Goal: Information Seeking & Learning: Learn about a topic

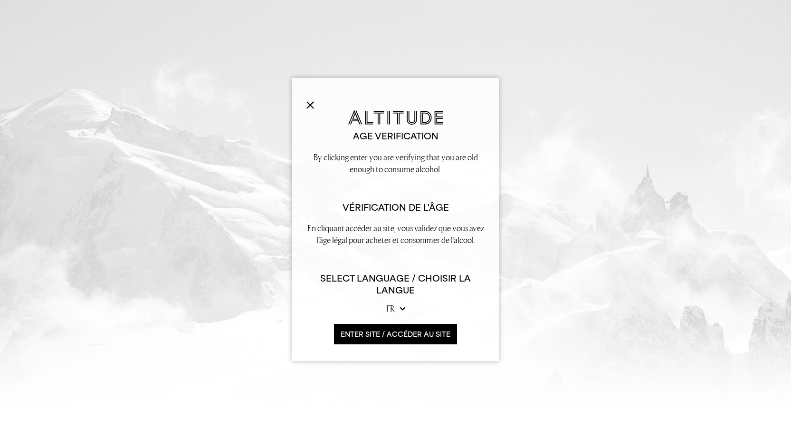
click at [384, 333] on button "ENTER SITE / accéder au site" at bounding box center [395, 334] width 123 height 20
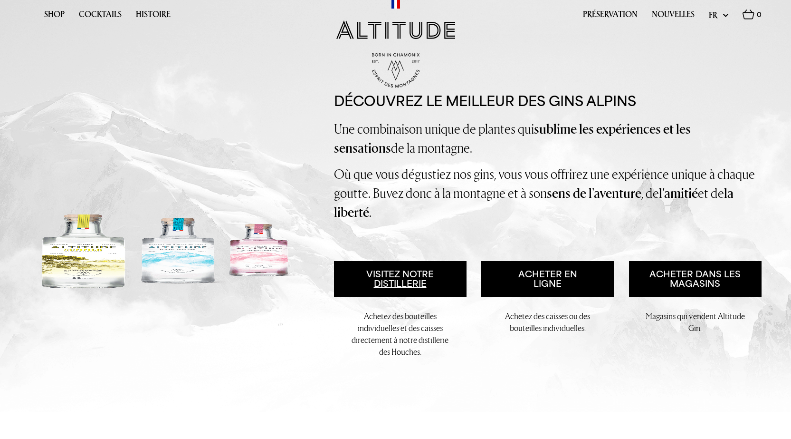
click at [401, 286] on link "Visitez notre distillerie" at bounding box center [400, 279] width 133 height 36
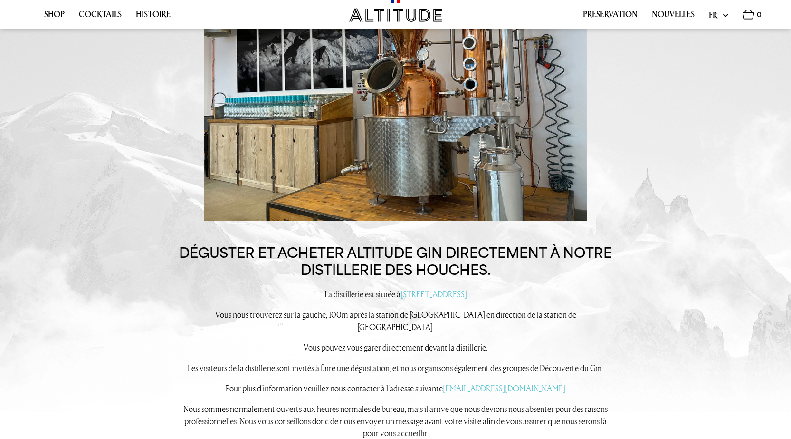
scroll to position [954, 0]
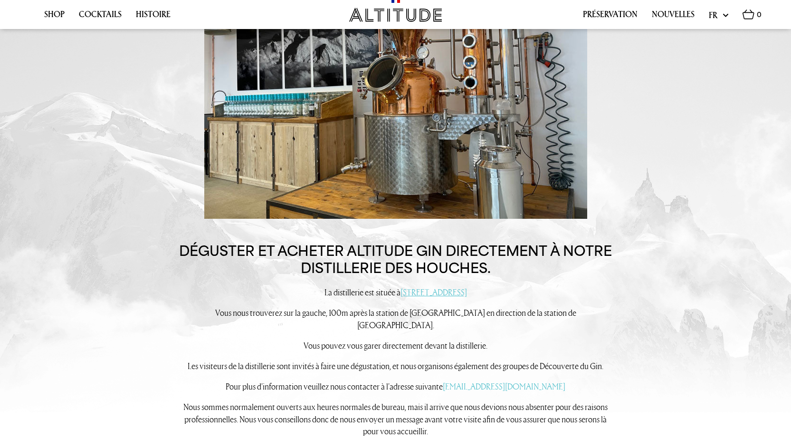
click at [401, 295] on link "121 Rue de Bellevue, 74310 Les Houches" at bounding box center [434, 291] width 67 height 11
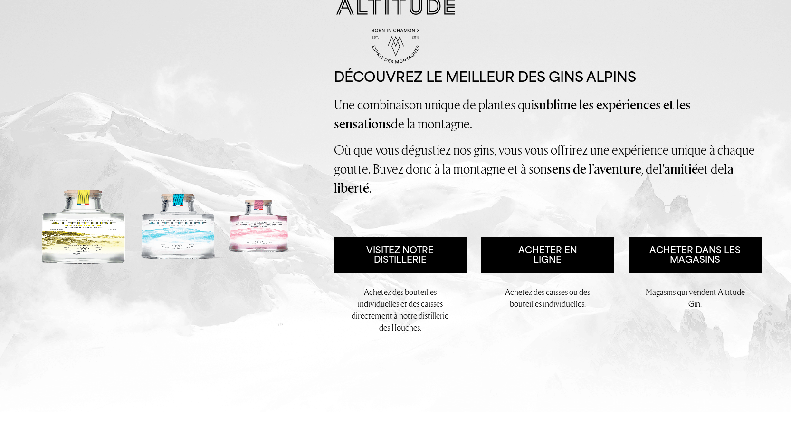
scroll to position [0, 0]
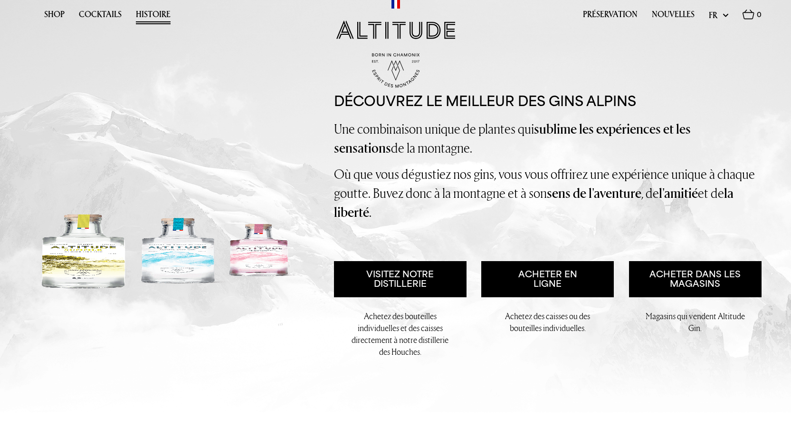
click at [154, 14] on link "Histoire" at bounding box center [153, 17] width 35 height 15
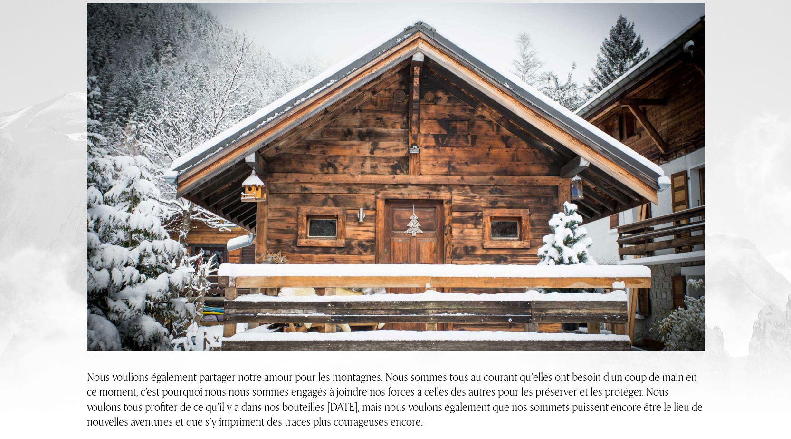
scroll to position [238, 0]
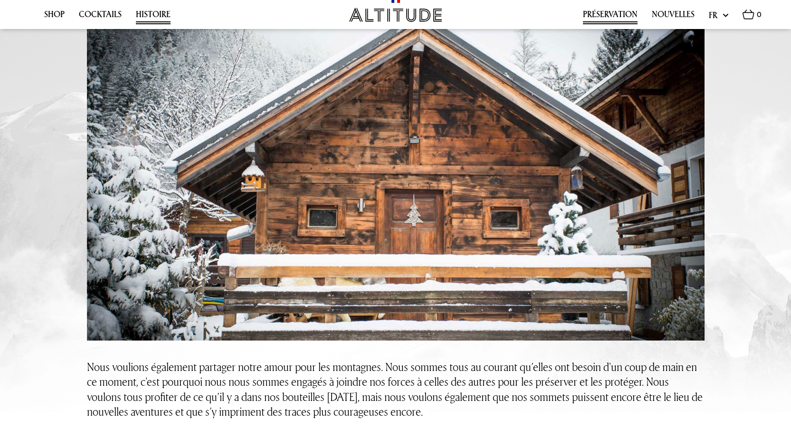
click at [598, 10] on link "Préservation" at bounding box center [610, 17] width 55 height 15
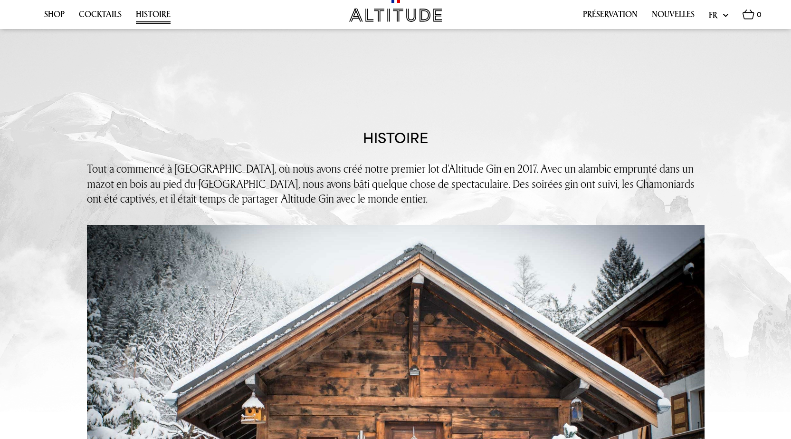
scroll to position [0, 0]
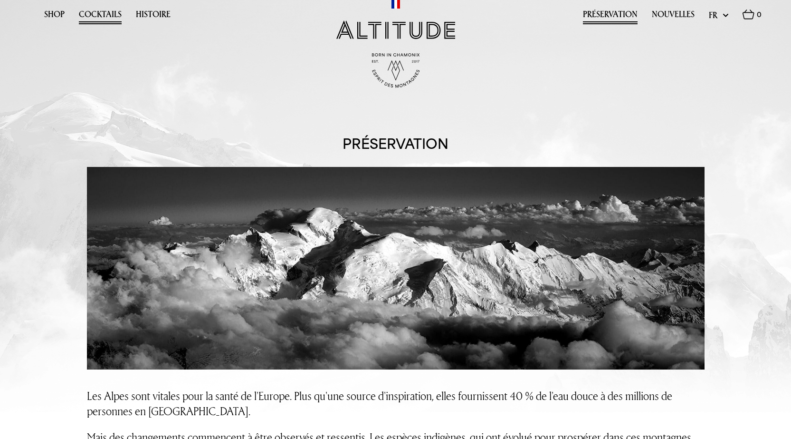
click at [96, 16] on link "Cocktails" at bounding box center [100, 17] width 43 height 15
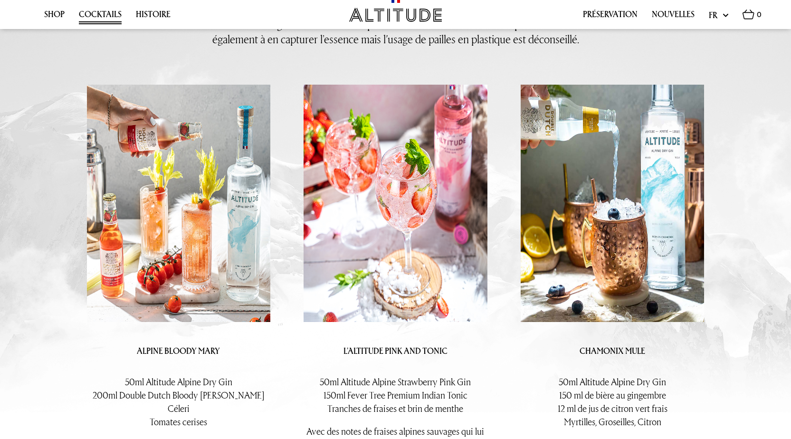
scroll to position [238, 0]
